Goal: Information Seeking & Learning: Learn about a topic

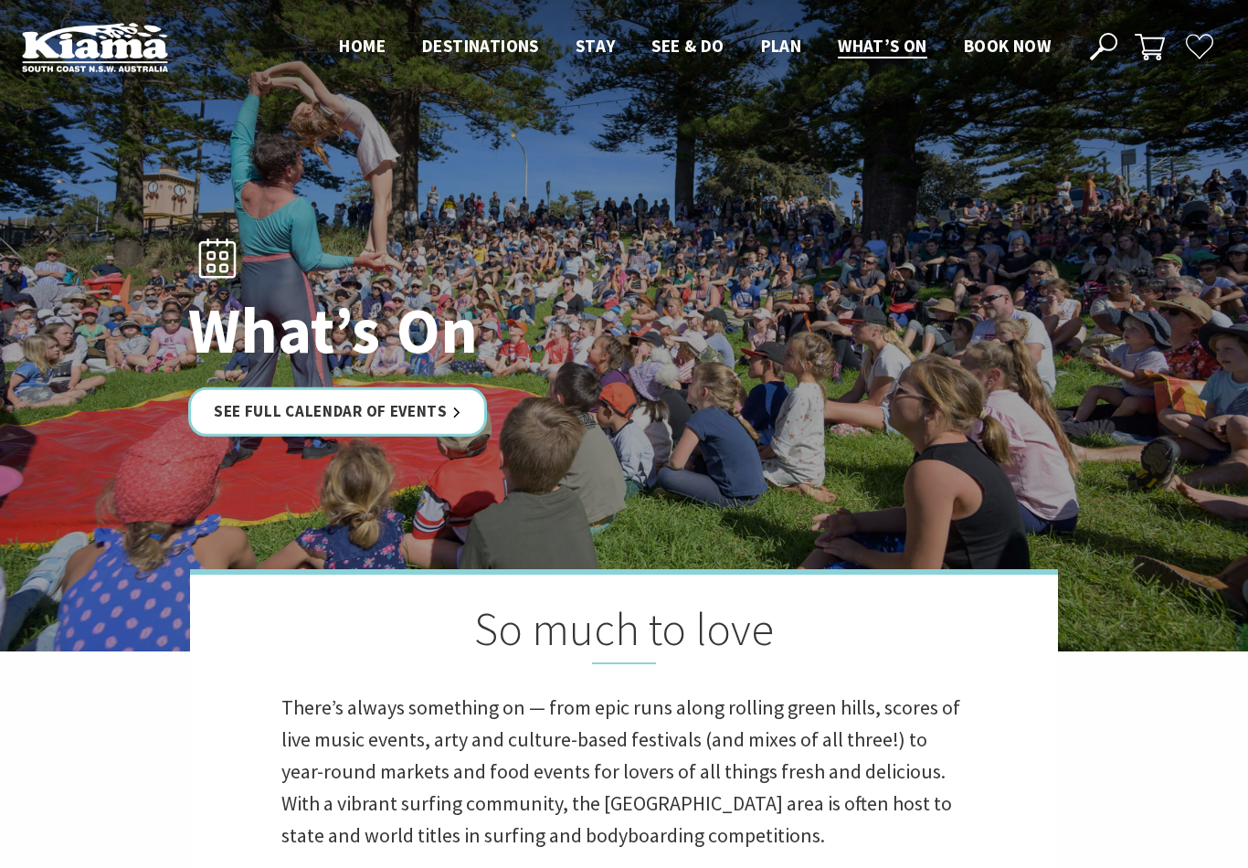
click at [403, 410] on link "See Full Calendar of Events" at bounding box center [337, 411] width 299 height 48
click at [342, 420] on link "See Full Calendar of Events" at bounding box center [337, 411] width 299 height 48
click at [354, 420] on link "See Full Calendar of Events" at bounding box center [337, 411] width 299 height 48
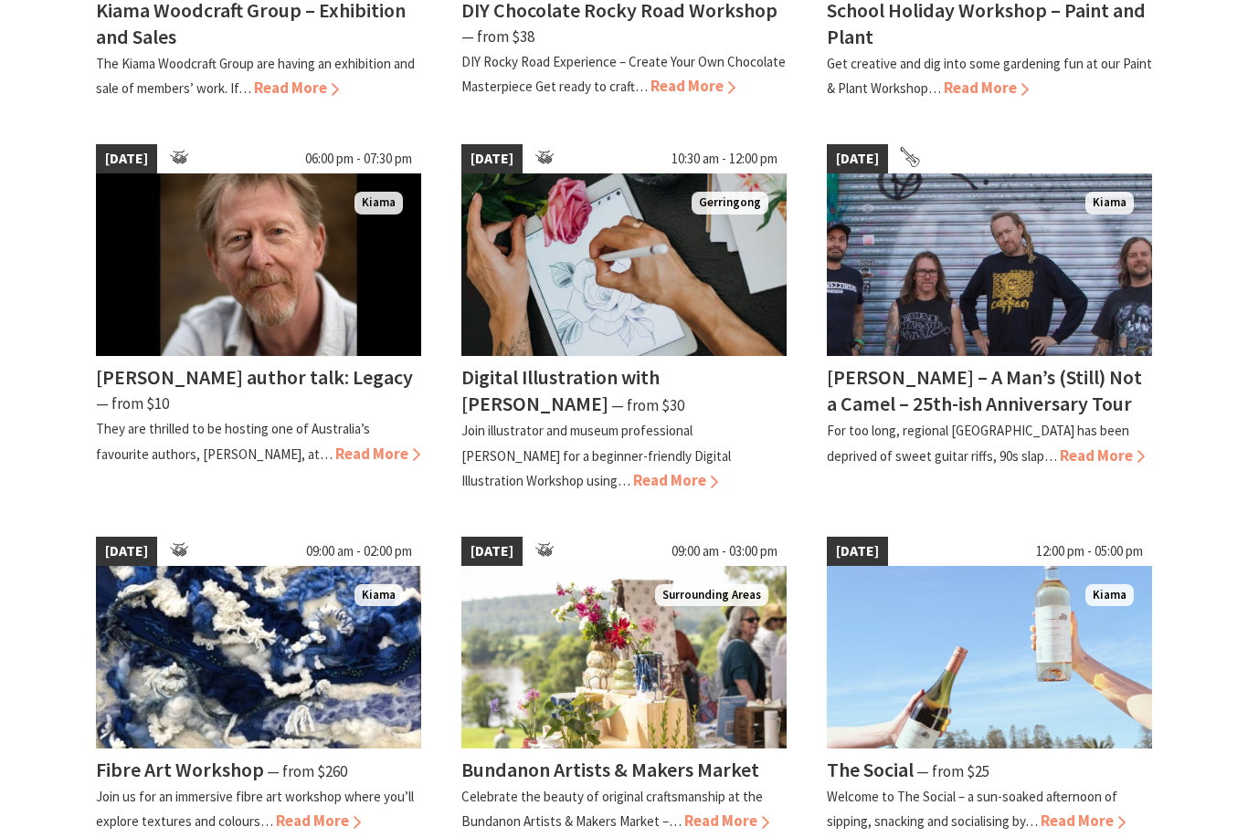
scroll to position [1183, 0]
click at [1059, 446] on span "Read More" at bounding box center [1101, 456] width 85 height 20
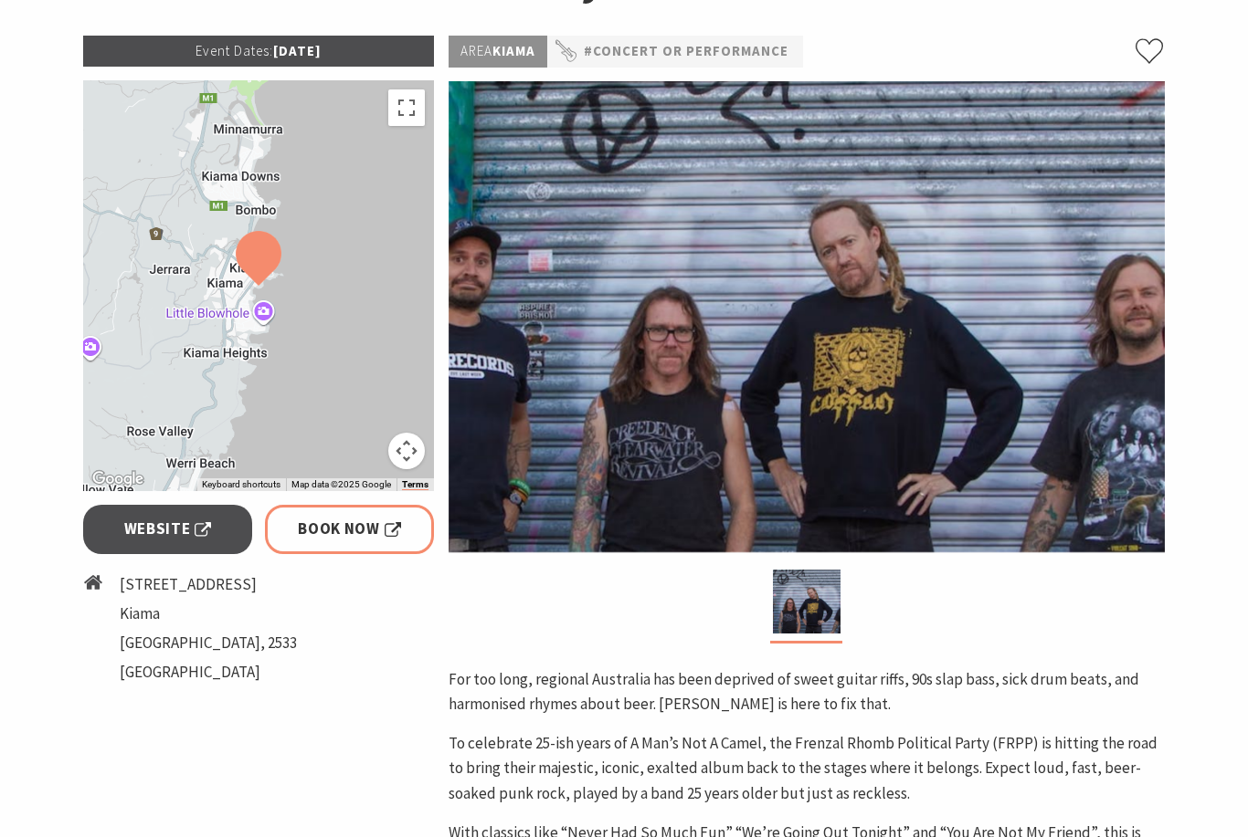
scroll to position [330, 0]
click at [160, 533] on span "Website" at bounding box center [168, 530] width 88 height 25
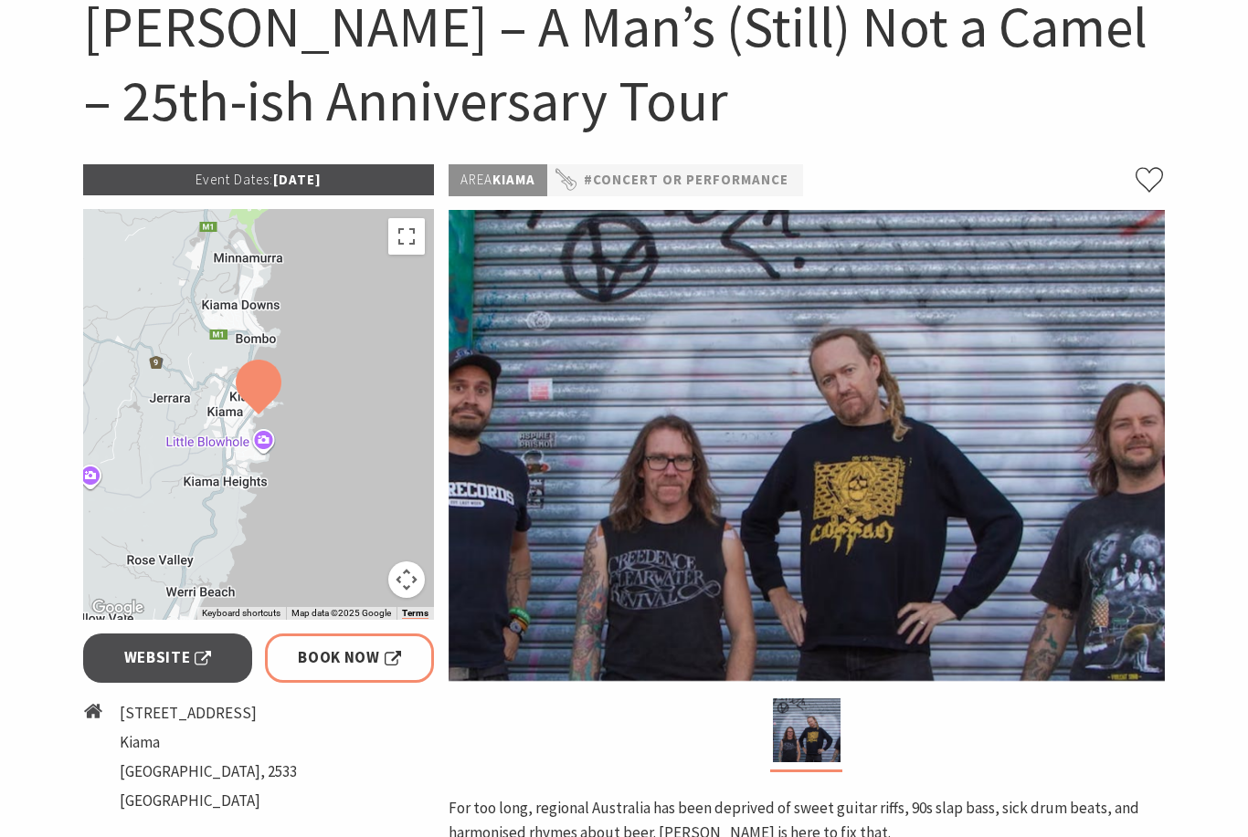
scroll to position [0, 0]
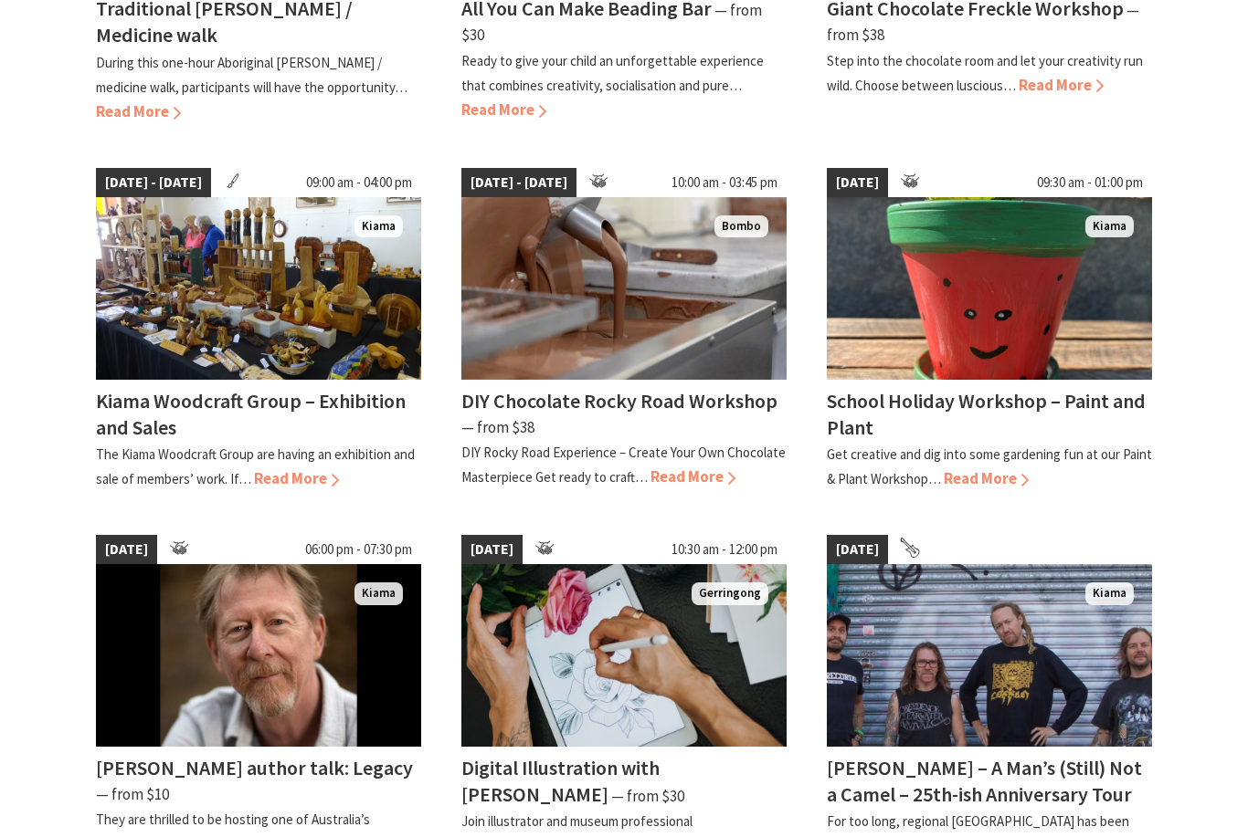
scroll to position [790, 0]
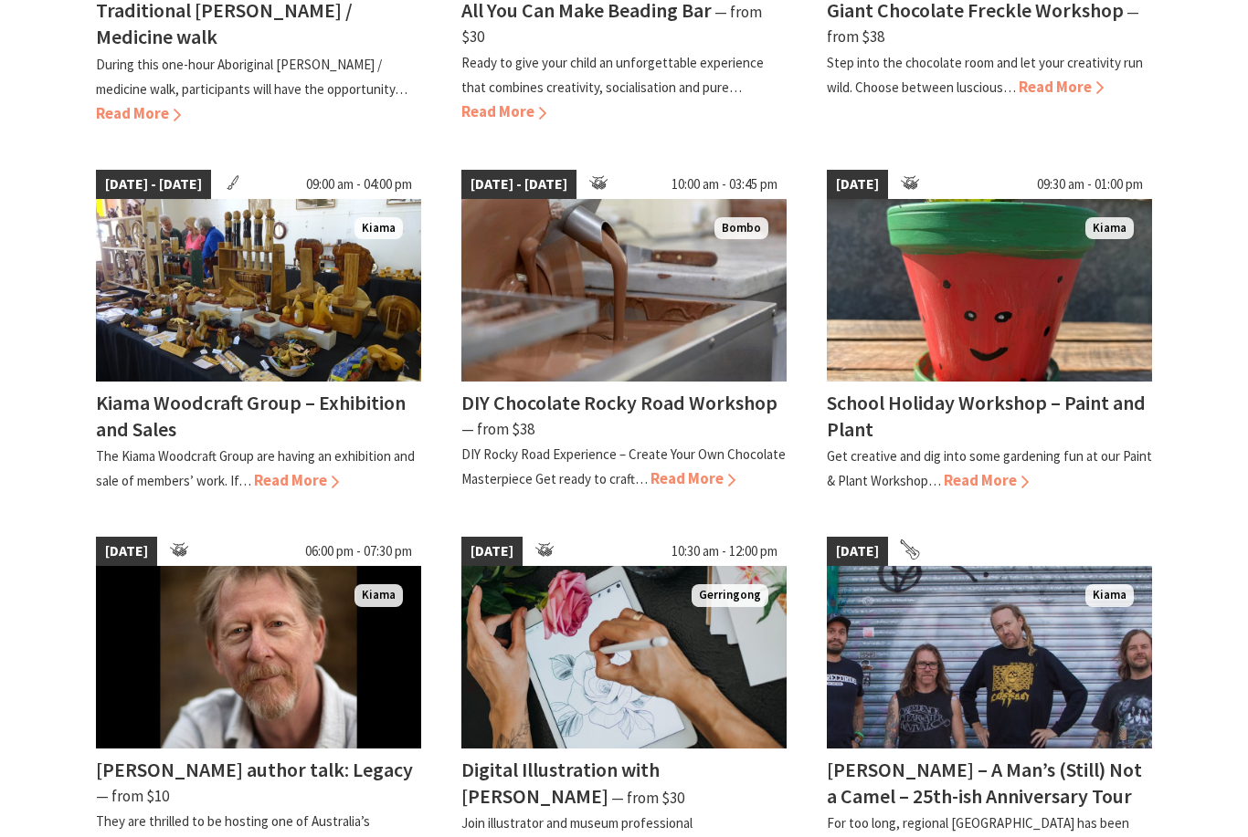
click at [324, 470] on span "Read More" at bounding box center [296, 480] width 85 height 20
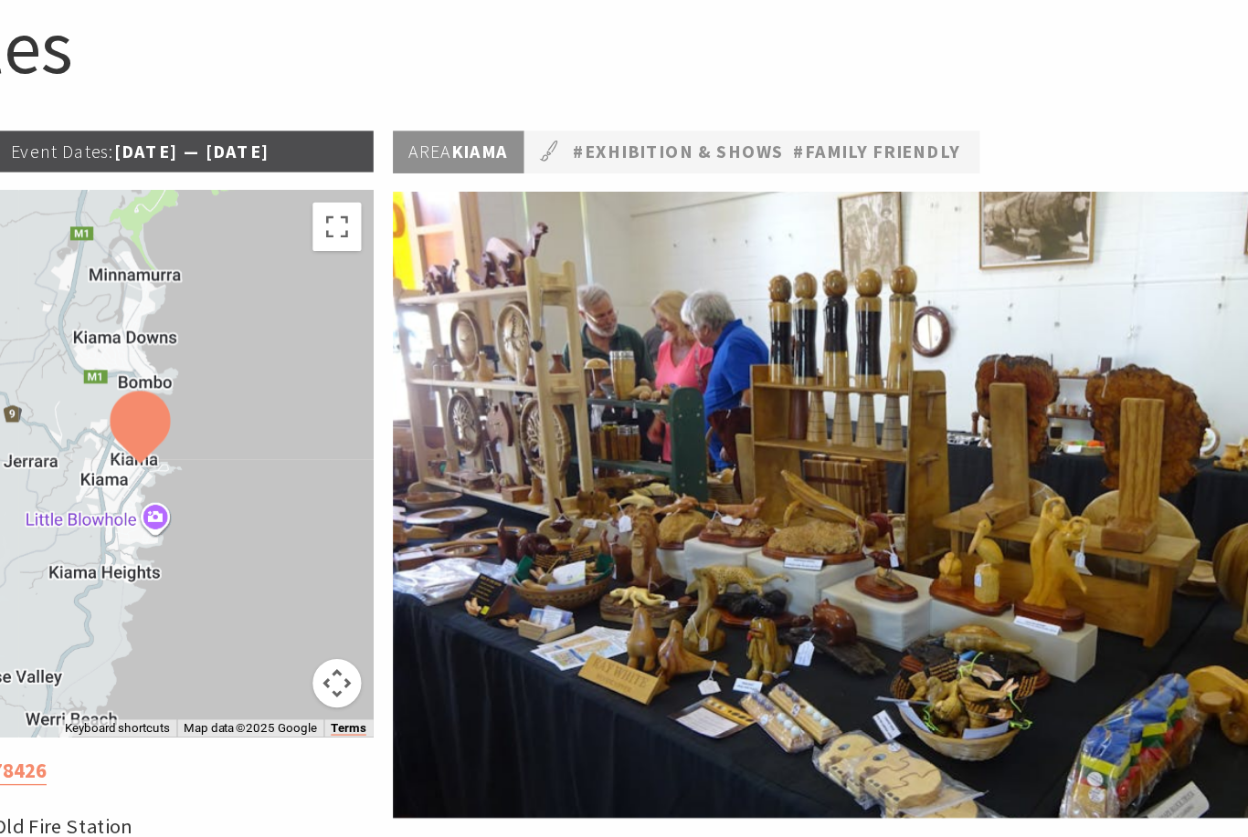
scroll to position [154, 0]
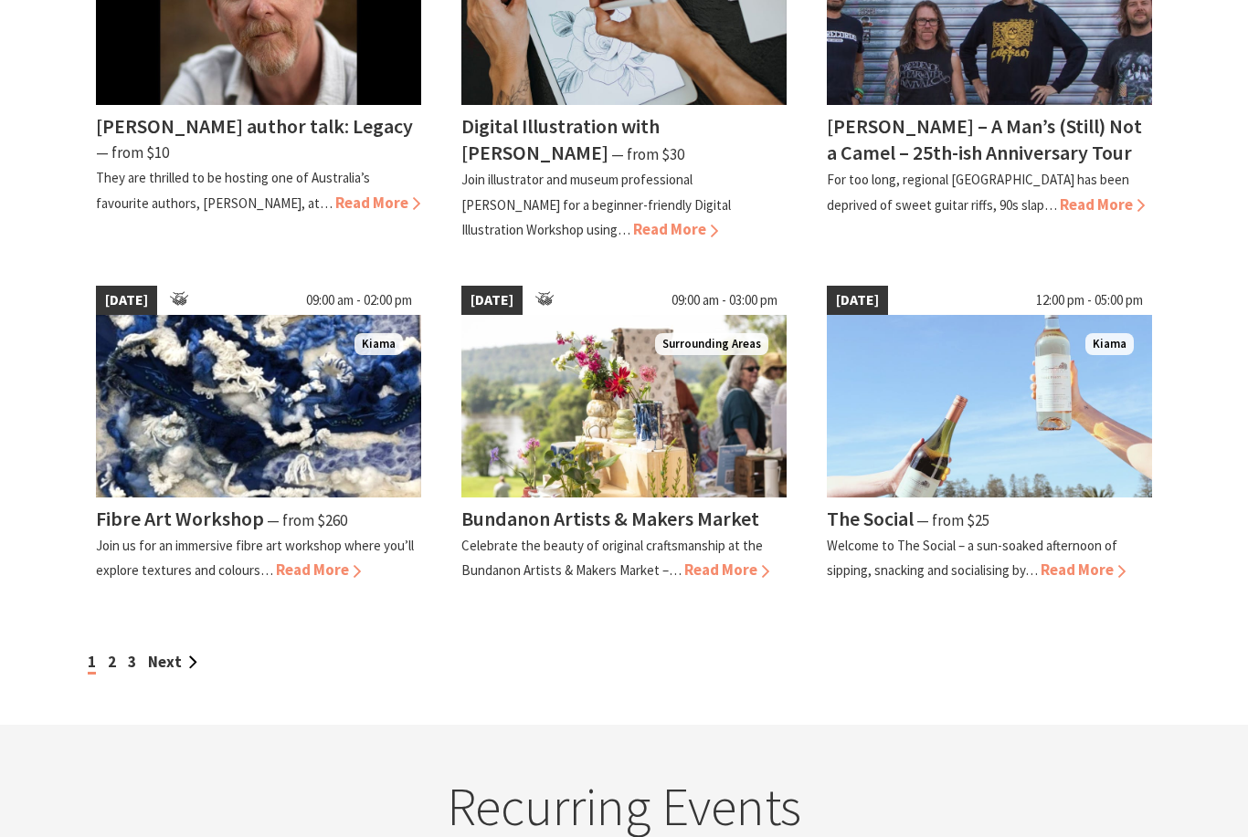
scroll to position [1434, 0]
click at [175, 652] on link "Next" at bounding box center [172, 662] width 49 height 20
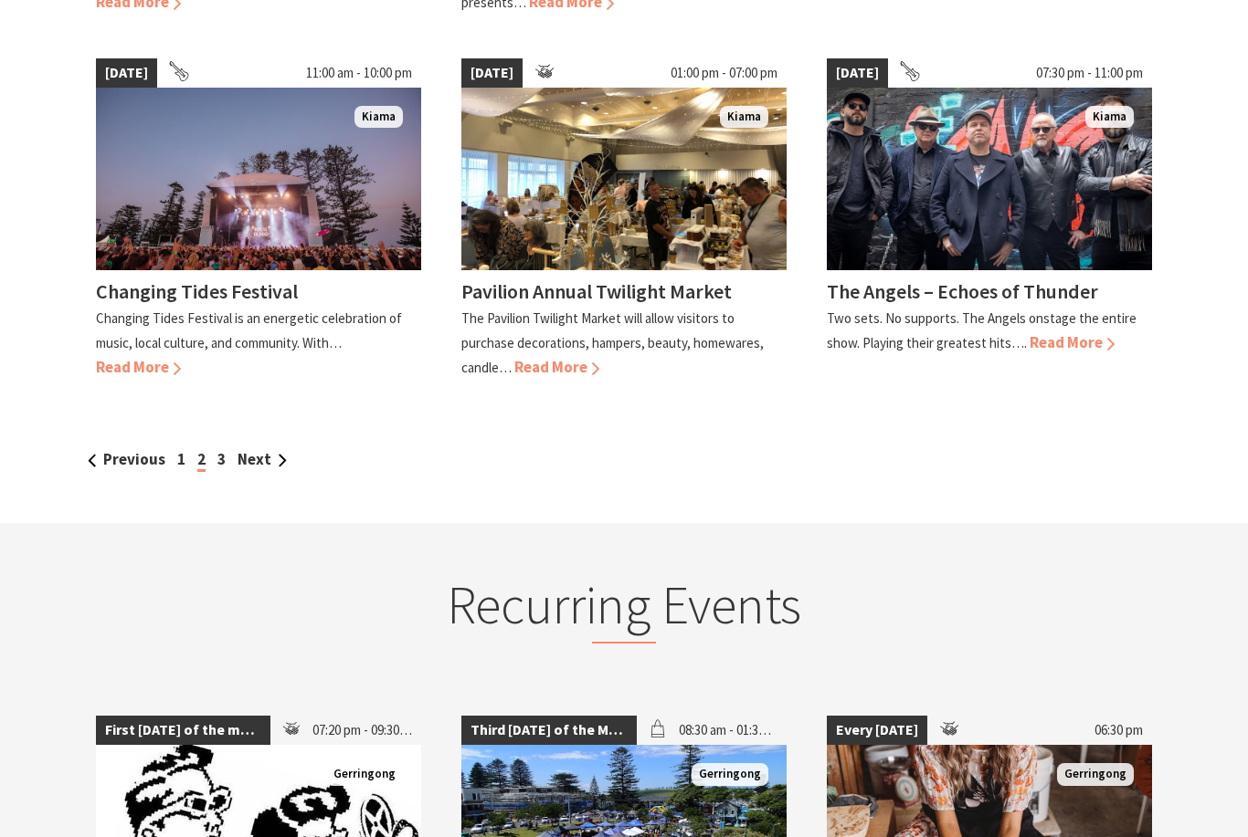
scroll to position [1656, 0]
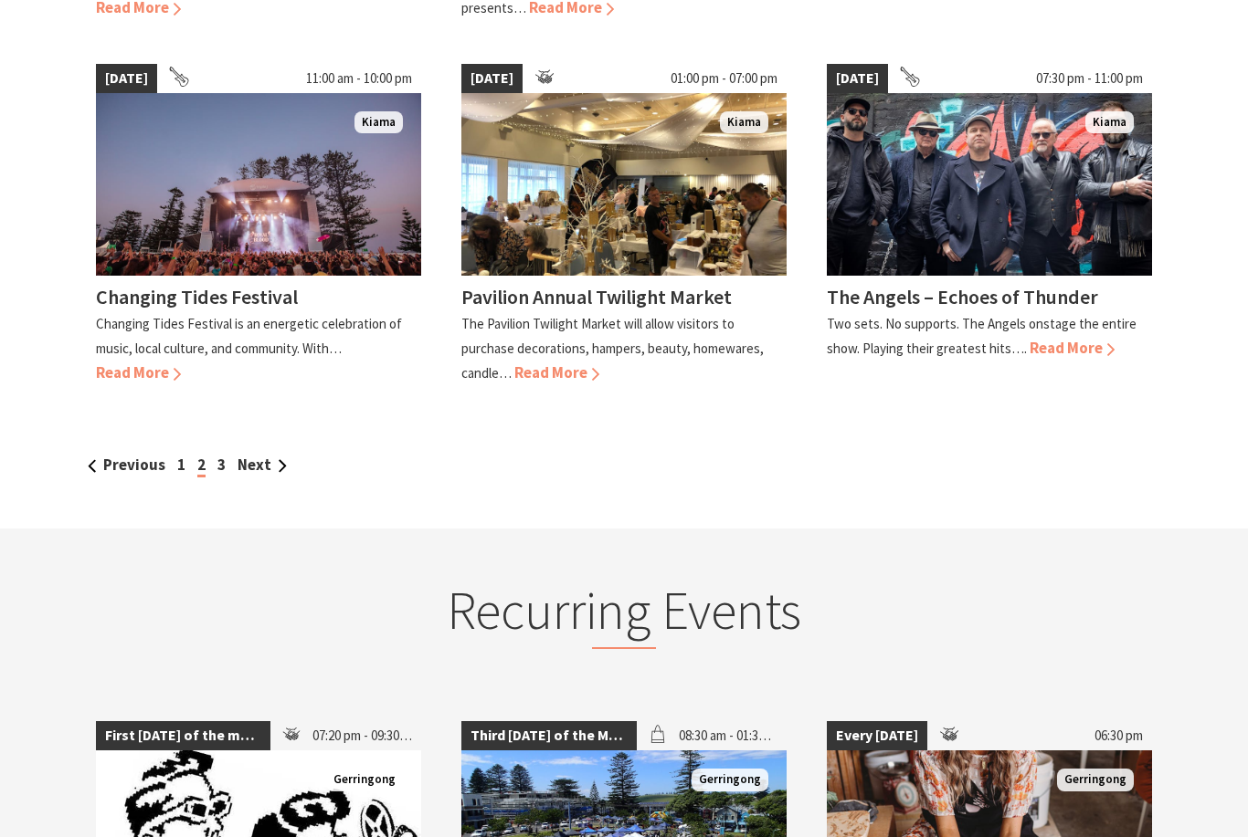
click at [264, 455] on link "Next" at bounding box center [261, 465] width 49 height 20
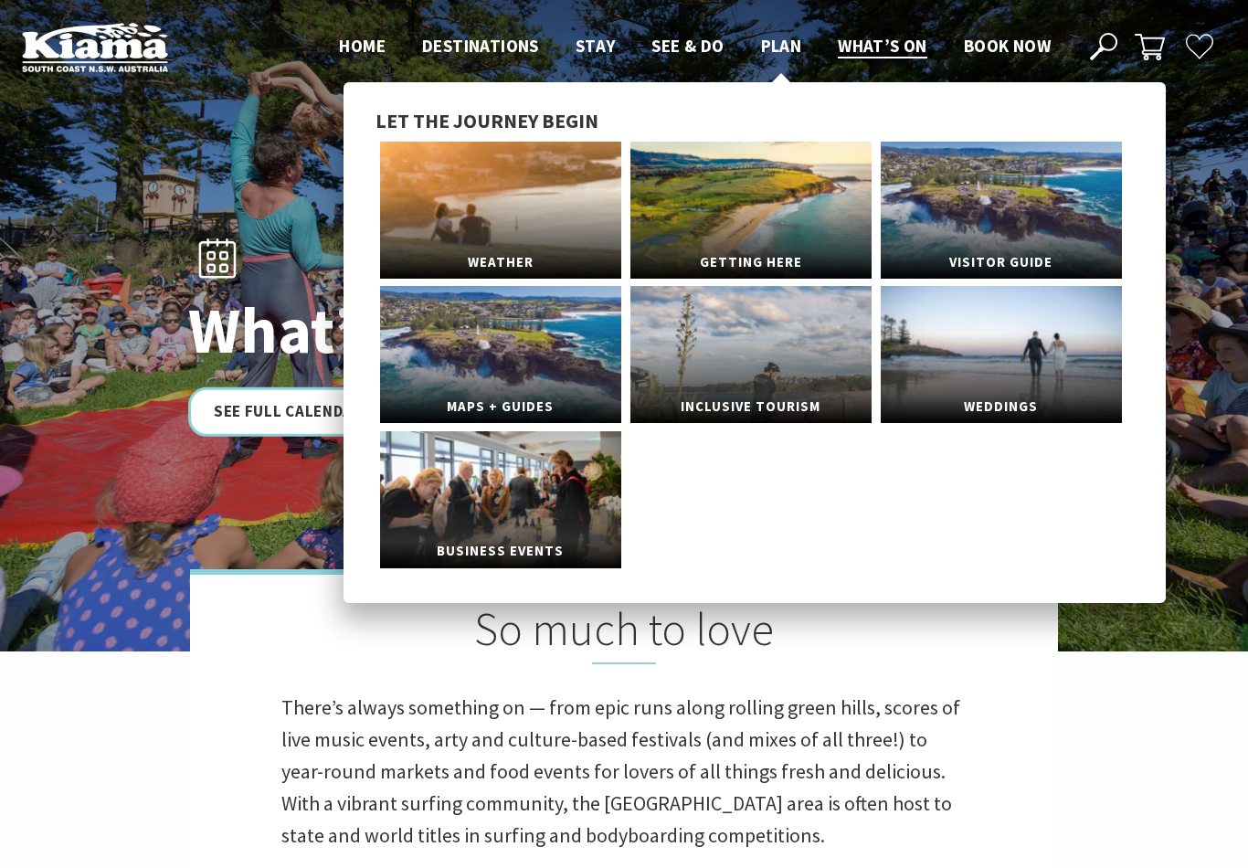
click at [787, 53] on span "Plan" at bounding box center [781, 46] width 41 height 22
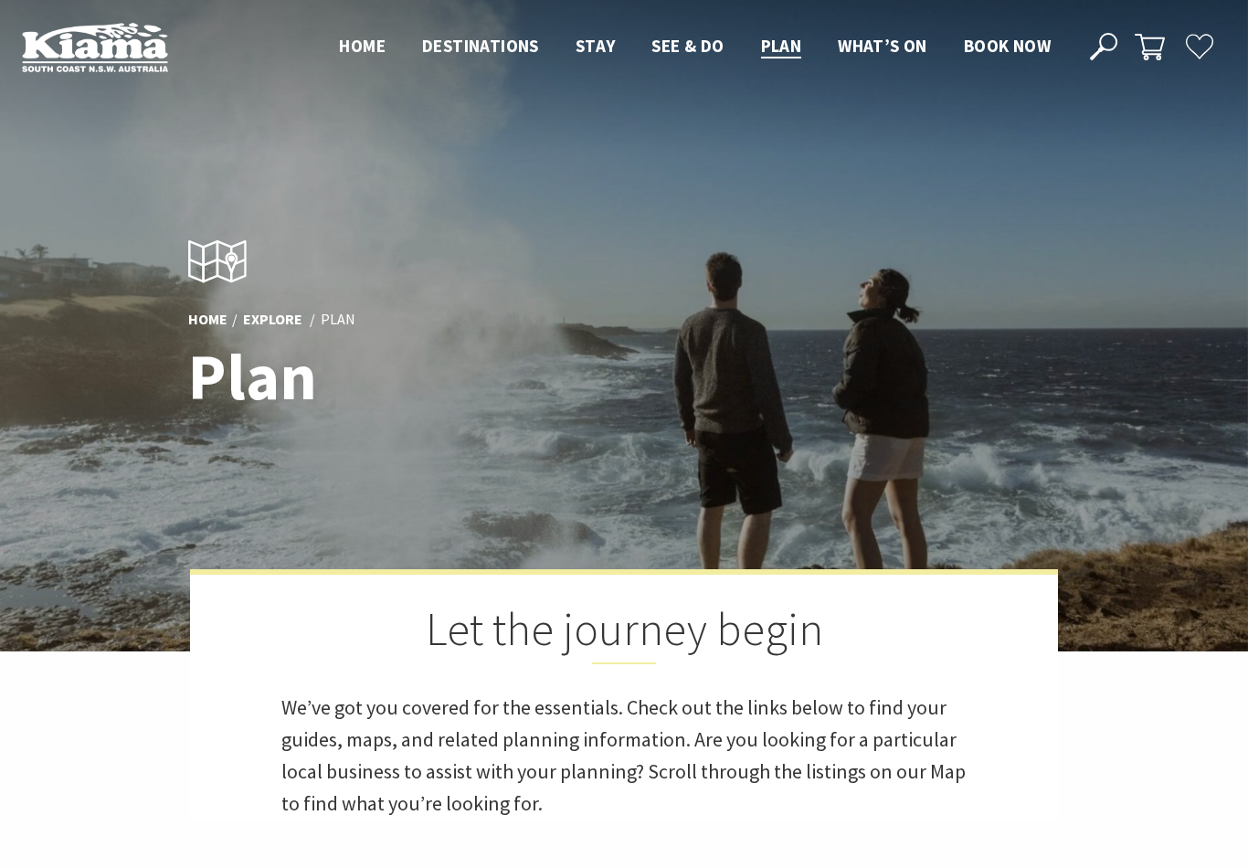
click at [1194, 48] on use at bounding box center [1199, 47] width 26 height 24
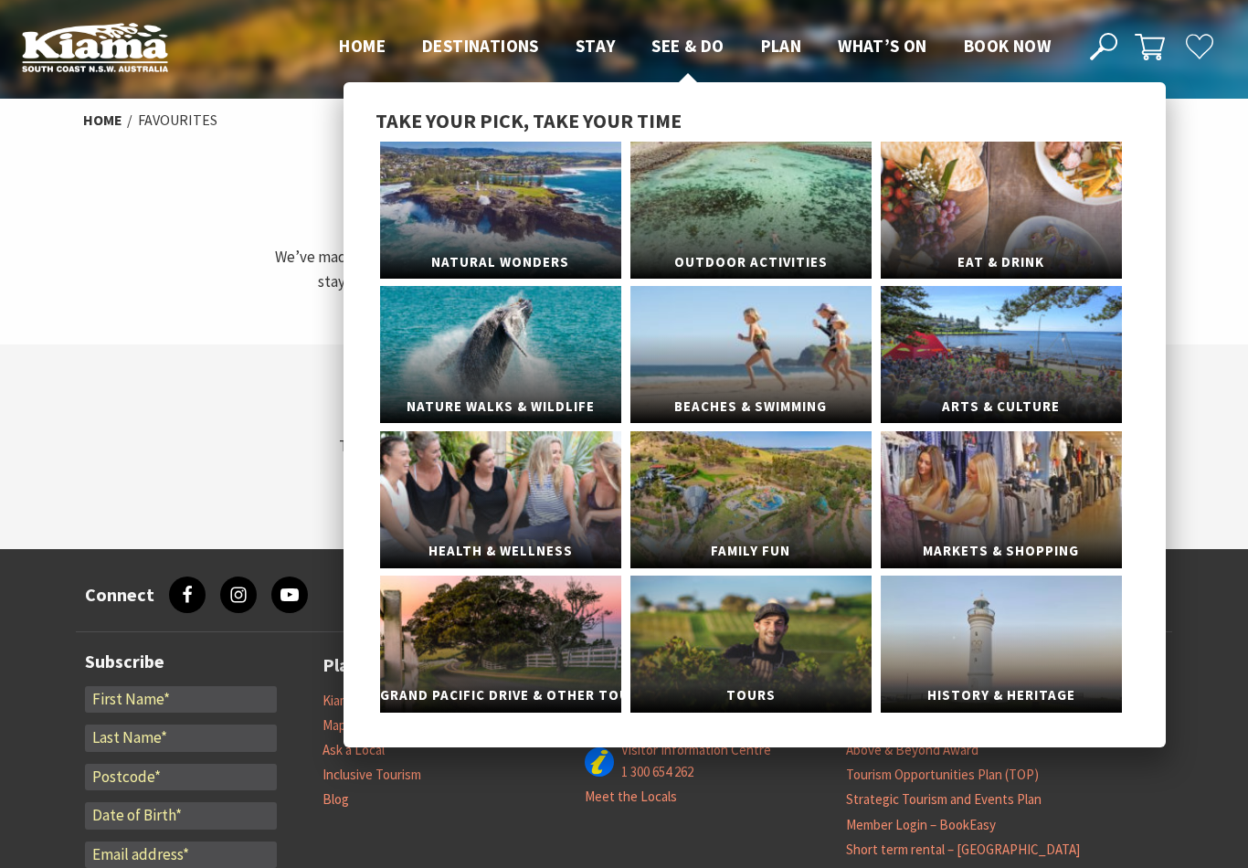
click at [688, 47] on span "See & Do" at bounding box center [687, 46] width 72 height 22
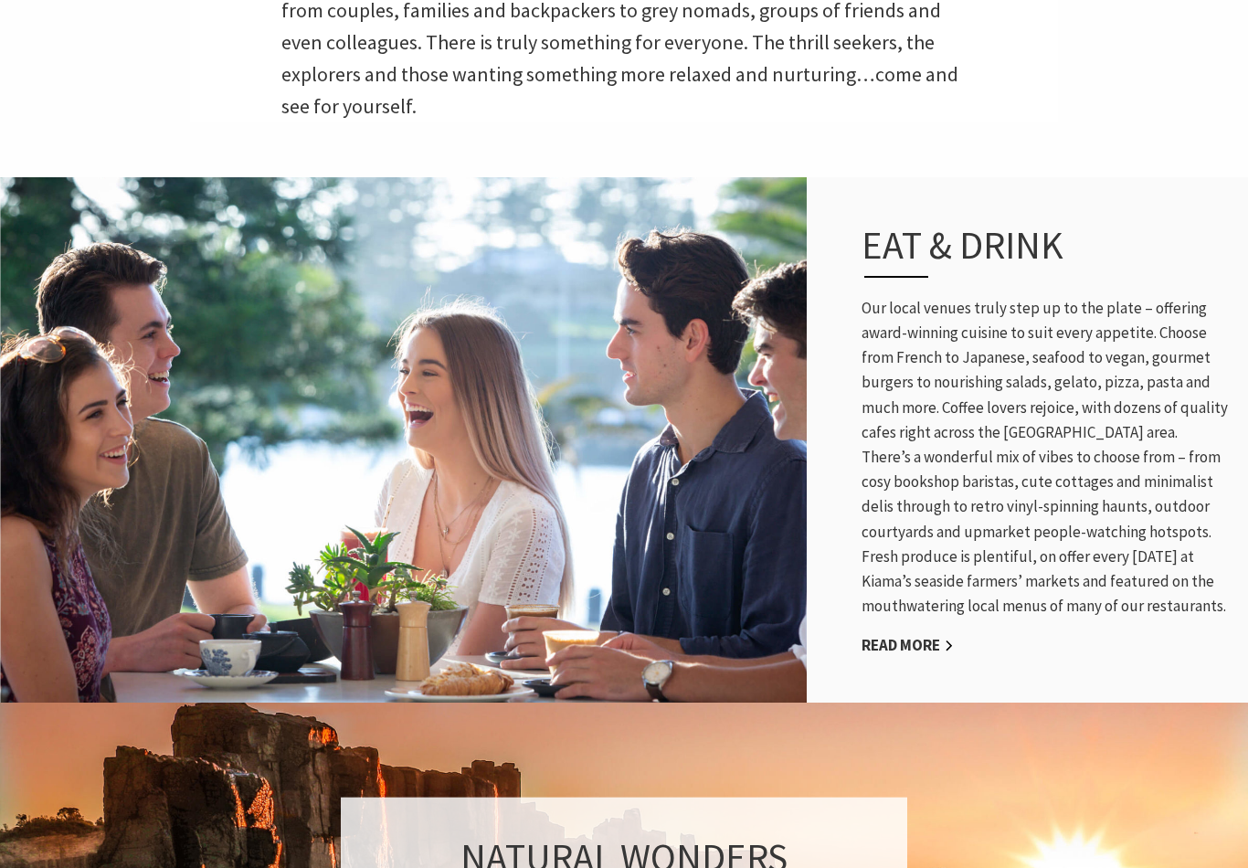
scroll to position [729, 0]
click at [909, 656] on link "Read More" at bounding box center [907, 645] width 92 height 21
